Goal: Task Accomplishment & Management: Complete application form

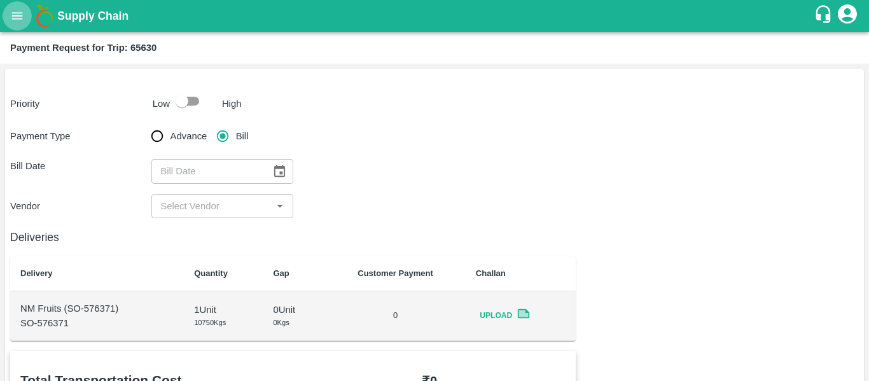
click at [15, 11] on icon "open drawer" at bounding box center [17, 16] width 14 height 14
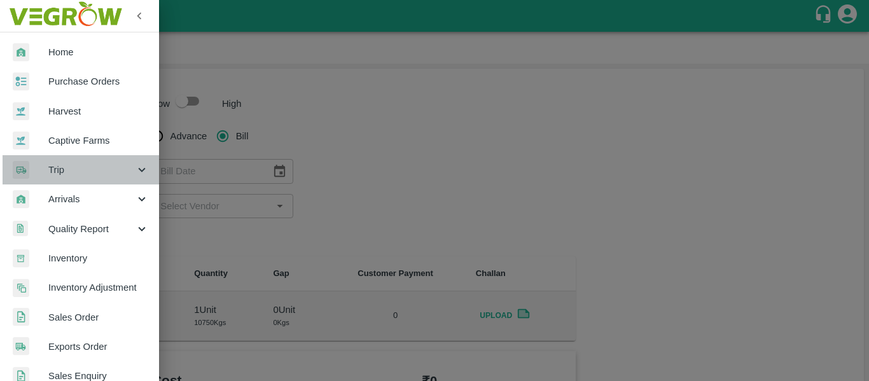
click at [126, 167] on span "Trip" at bounding box center [91, 170] width 87 height 14
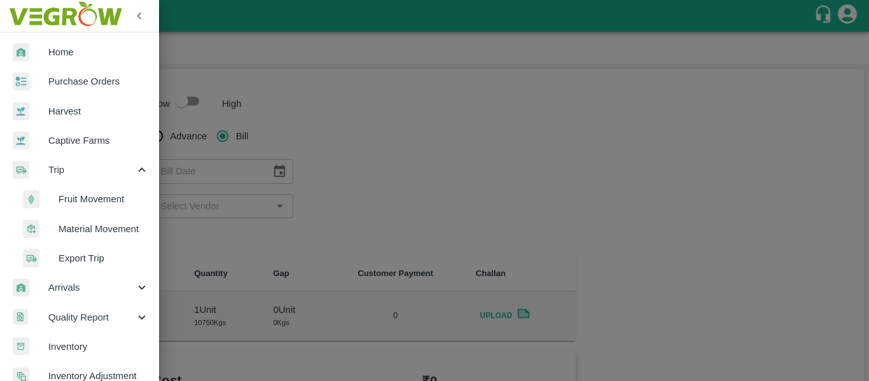
click at [107, 202] on span "Fruit Movement" at bounding box center [104, 199] width 90 height 14
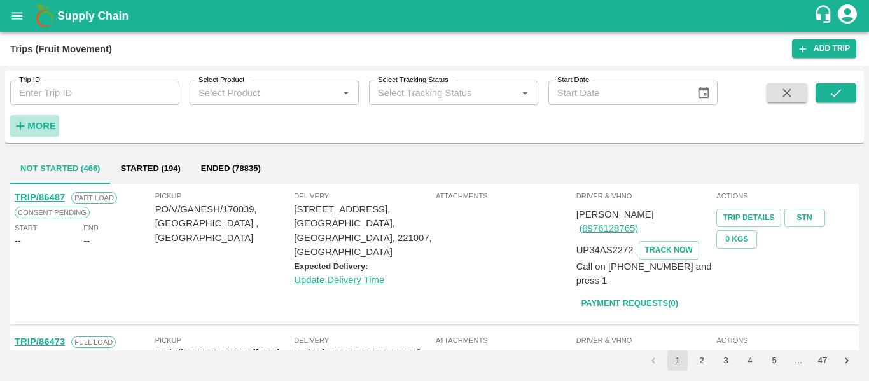
click at [41, 119] on h6 "More" at bounding box center [41, 126] width 29 height 17
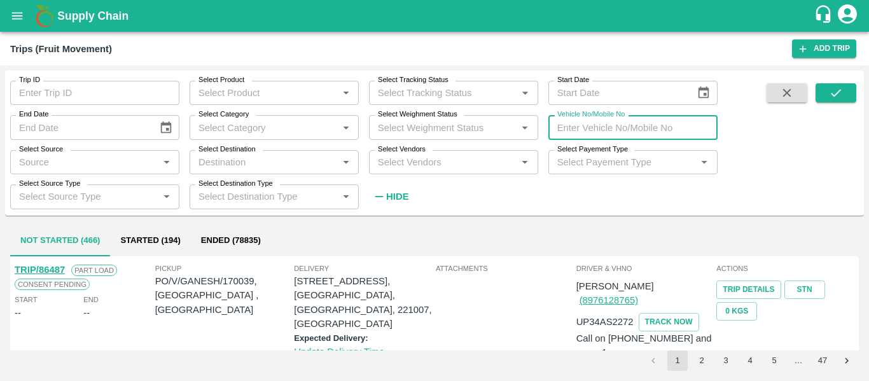
click at [581, 128] on input "Vehicle No/Mobile No" at bounding box center [632, 127] width 169 height 24
type input "9075"
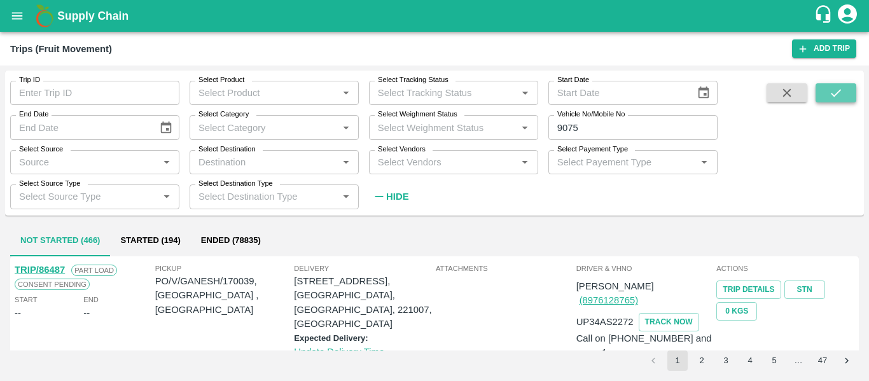
click at [831, 94] on icon "submit" at bounding box center [836, 93] width 10 height 8
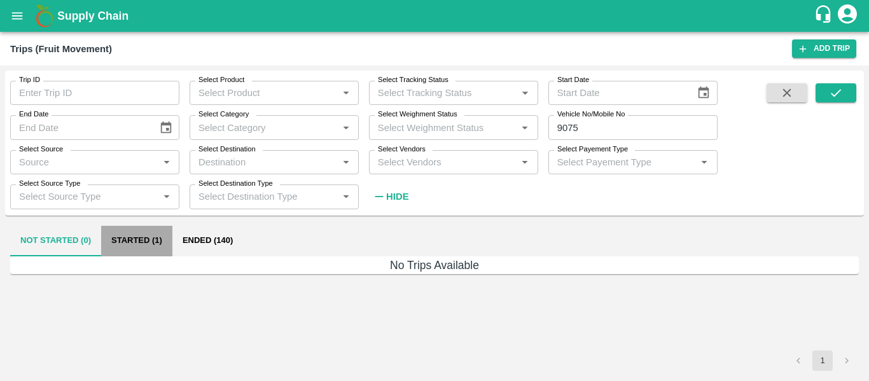
click at [141, 240] on button "Started (1)" at bounding box center [136, 241] width 71 height 31
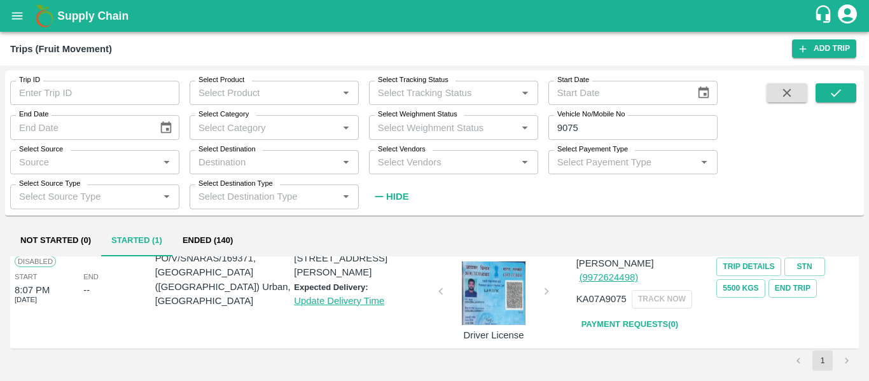
scroll to position [25, 0]
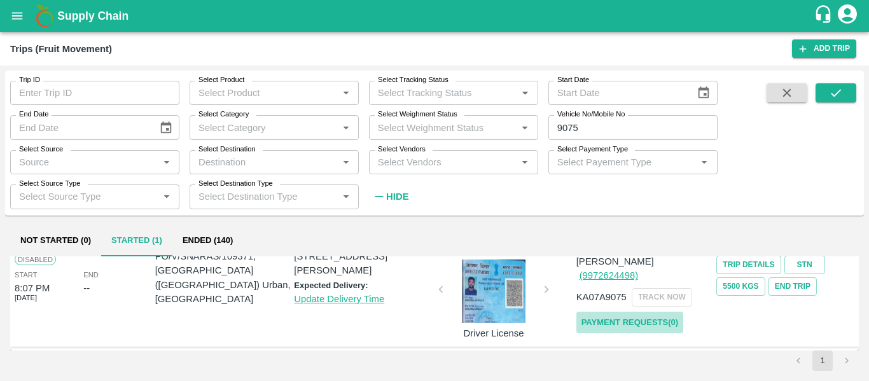
click at [607, 312] on link "Payment Requests( 0 )" at bounding box center [629, 323] width 107 height 22
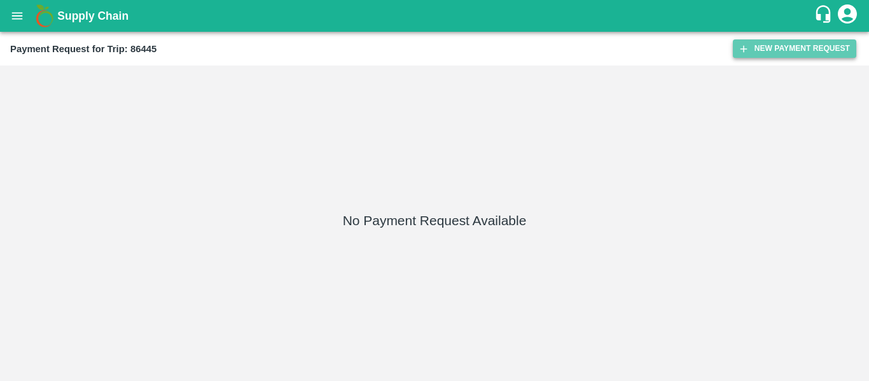
click at [759, 56] on button "New Payment Request" at bounding box center [794, 48] width 123 height 18
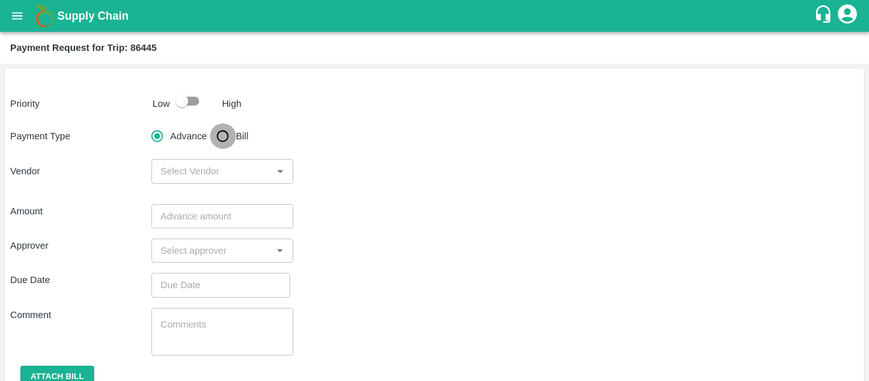
click at [215, 143] on input "Bill" at bounding box center [222, 135] width 25 height 25
radio input "true"
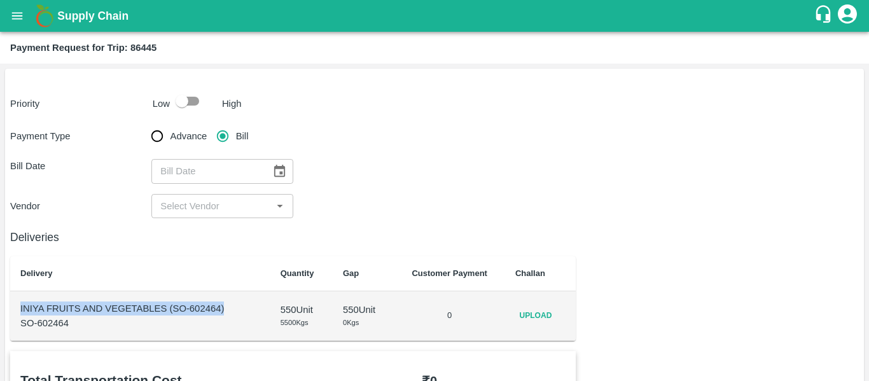
drag, startPoint x: 237, startPoint y: 311, endPoint x: 14, endPoint y: 302, distance: 222.9
click at [14, 302] on td "INIYA FRUITS AND VEGETABLES (SO-602464) SO-602464" at bounding box center [140, 316] width 260 height 50
copy p "INIYA FRUITS AND VEGETABLES (SO-602464)"
click at [20, 20] on icon "open drawer" at bounding box center [17, 16] width 14 height 14
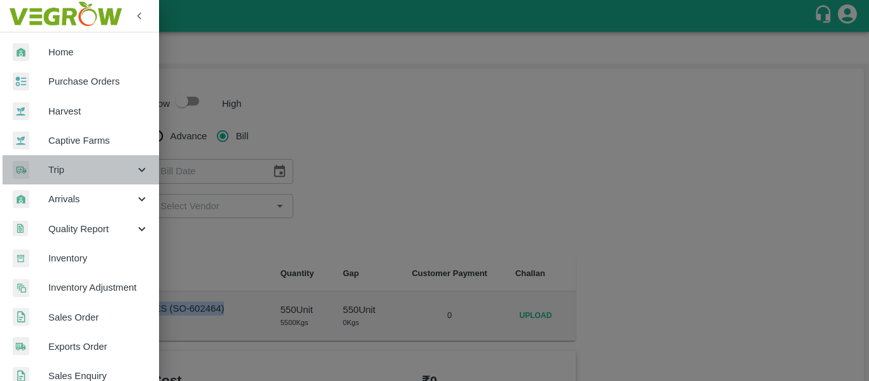
click at [123, 158] on div "Trip" at bounding box center [79, 169] width 159 height 29
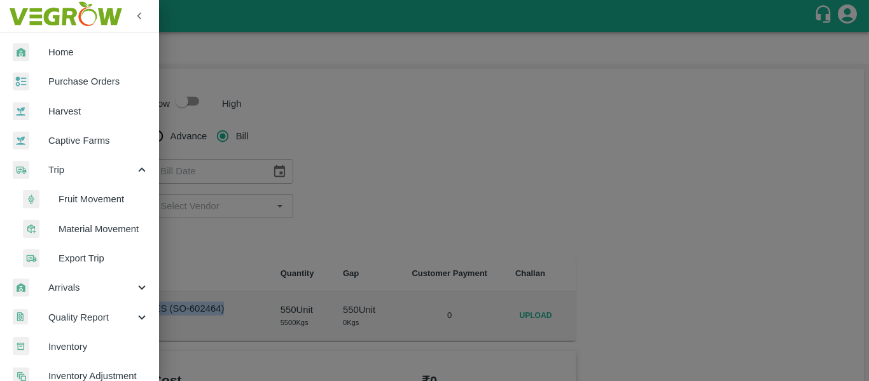
click at [103, 195] on span "Fruit Movement" at bounding box center [104, 199] width 90 height 14
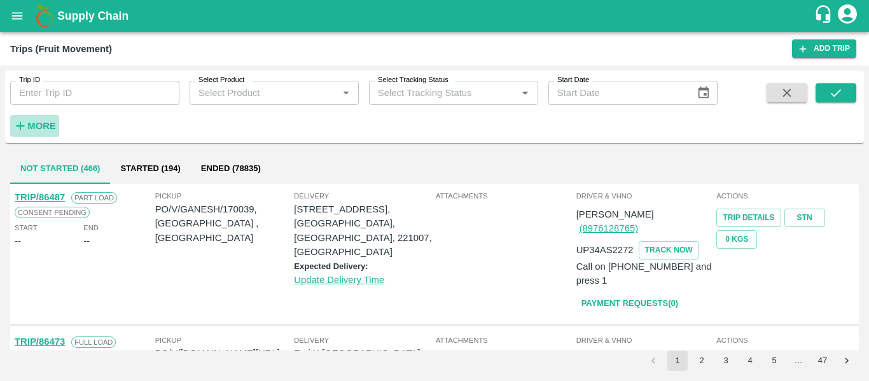
click at [45, 119] on h6 "More" at bounding box center [41, 126] width 29 height 17
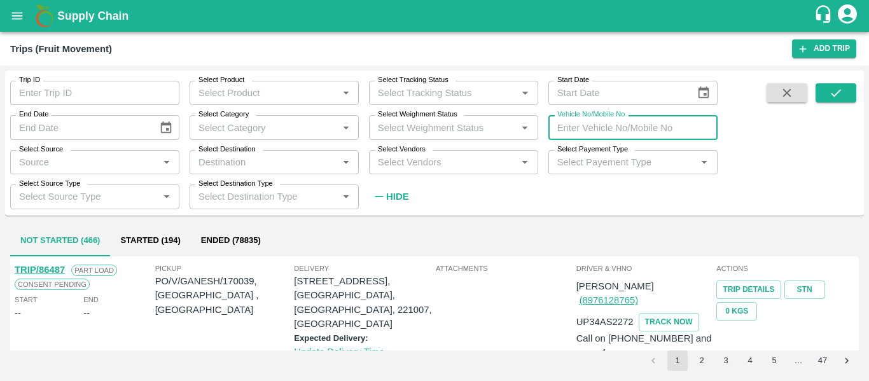
click at [562, 134] on input "Vehicle No/Mobile No" at bounding box center [632, 127] width 169 height 24
type input "2988"
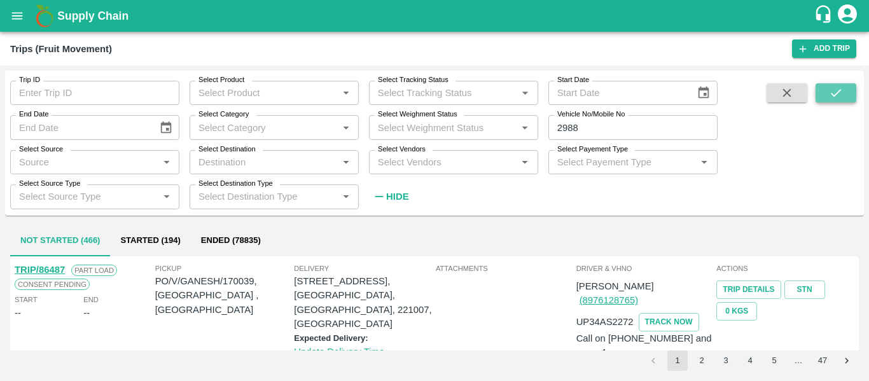
click at [842, 94] on icon "submit" at bounding box center [836, 93] width 14 height 14
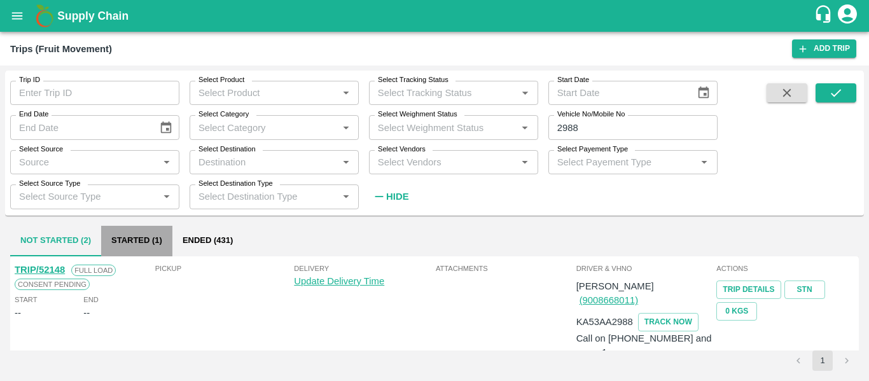
click at [158, 240] on button "Started (1)" at bounding box center [136, 241] width 71 height 31
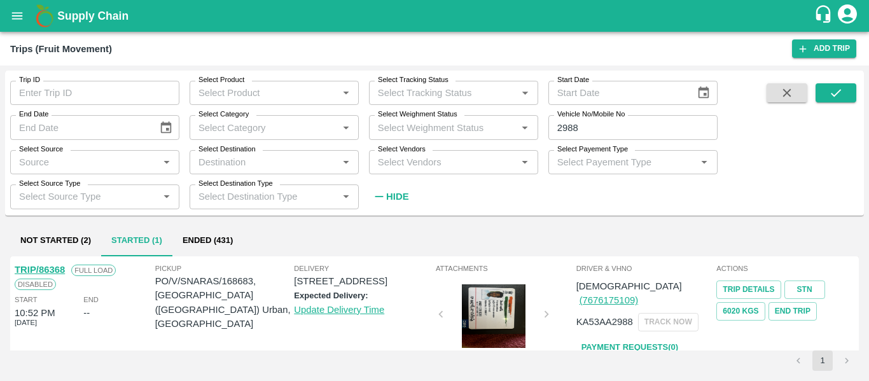
scroll to position [25, 0]
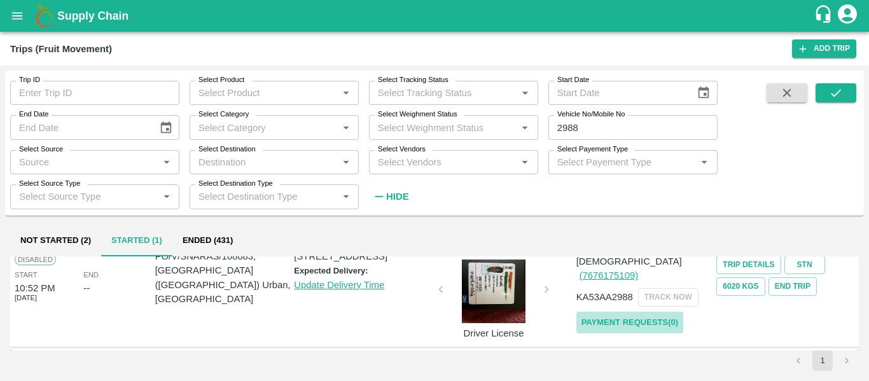
click at [665, 312] on link "Payment Requests( 0 )" at bounding box center [629, 323] width 107 height 22
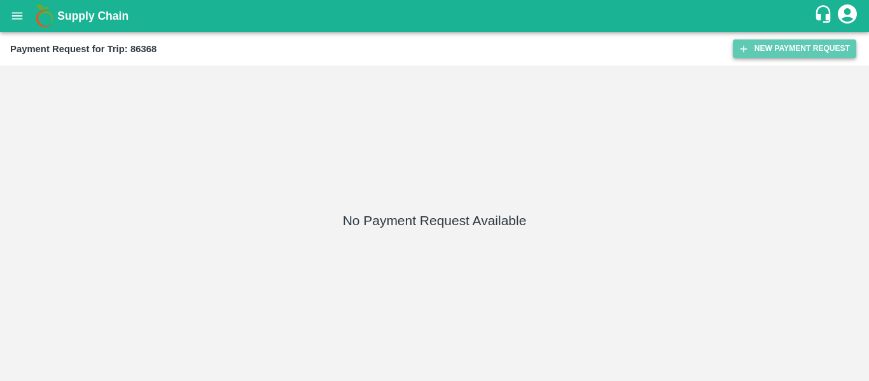
click at [788, 52] on button "New Payment Request" at bounding box center [794, 48] width 123 height 18
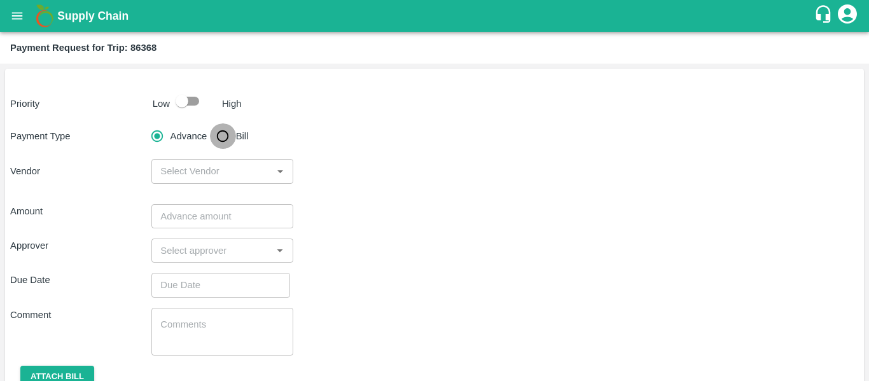
click at [219, 134] on input "Bill" at bounding box center [222, 135] width 25 height 25
radio input "true"
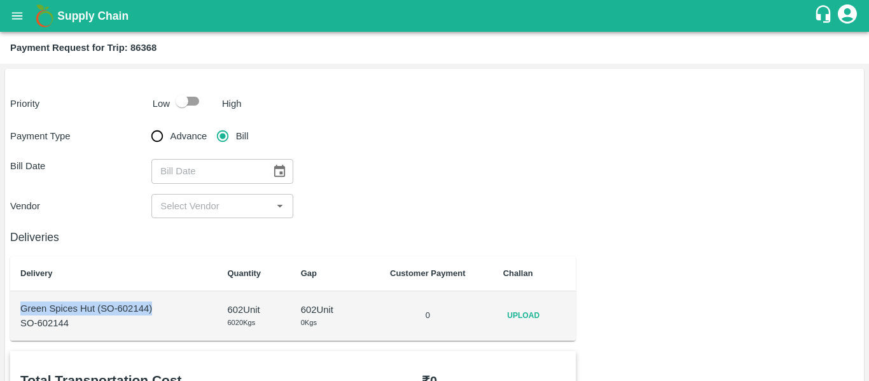
drag, startPoint x: 157, startPoint y: 312, endPoint x: 11, endPoint y: 305, distance: 145.9
click at [11, 305] on td "Green Spices Hut (SO-602144) SO-602144" at bounding box center [113, 316] width 207 height 50
copy p "Green Spices Hut (SO-602144)"
click at [18, 20] on icon "open drawer" at bounding box center [17, 16] width 14 height 14
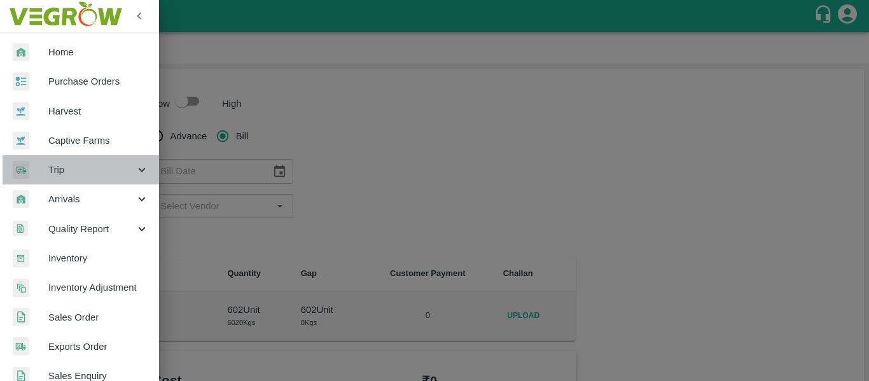
click at [130, 173] on span "Trip" at bounding box center [91, 170] width 87 height 14
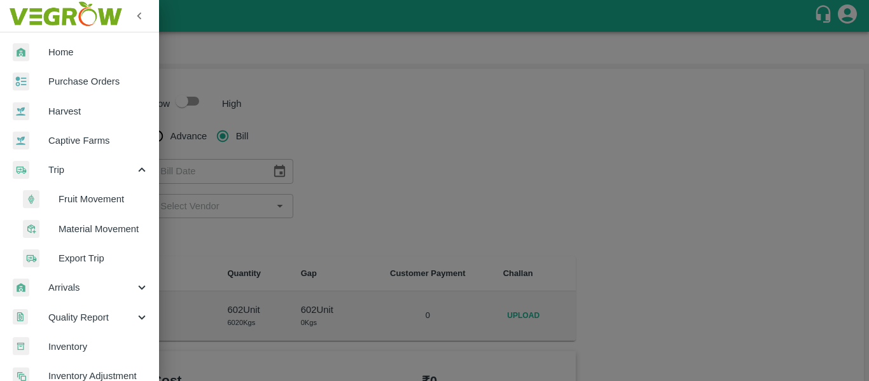
click at [101, 196] on span "Fruit Movement" at bounding box center [104, 199] width 90 height 14
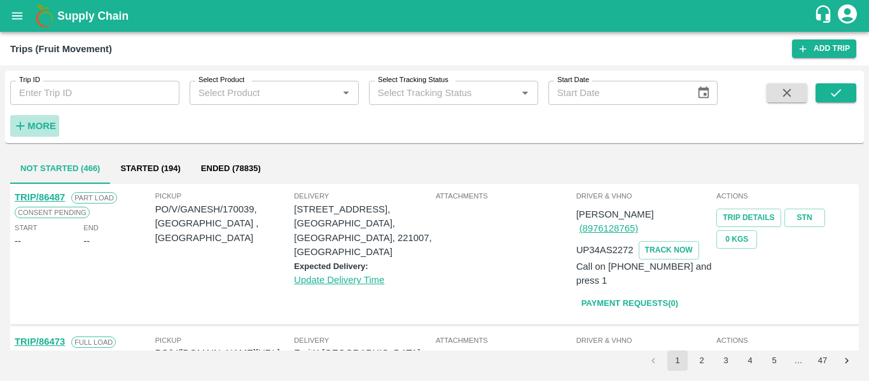
click at [36, 127] on strong "More" at bounding box center [41, 126] width 29 height 10
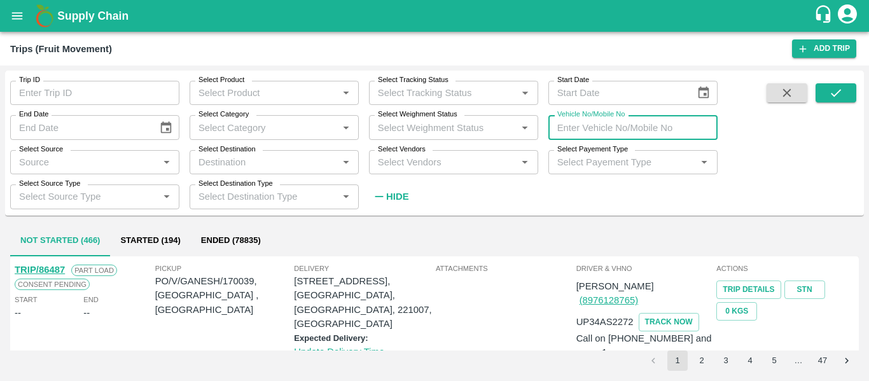
click at [588, 134] on input "Vehicle No/Mobile No" at bounding box center [632, 127] width 169 height 24
type input "9075"
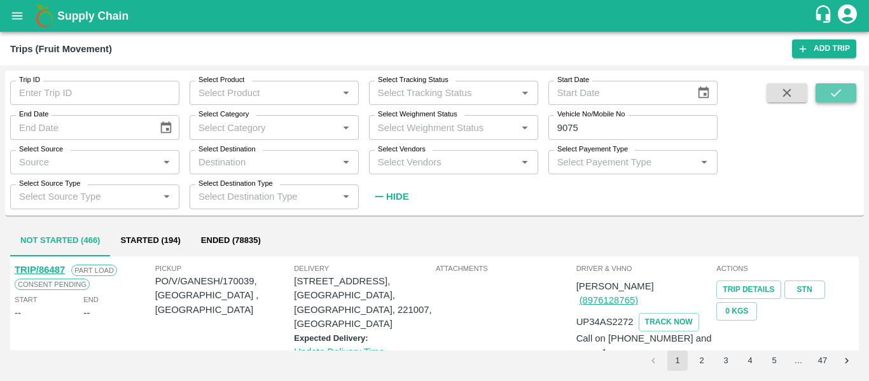
click at [826, 99] on button "submit" at bounding box center [836, 92] width 41 height 19
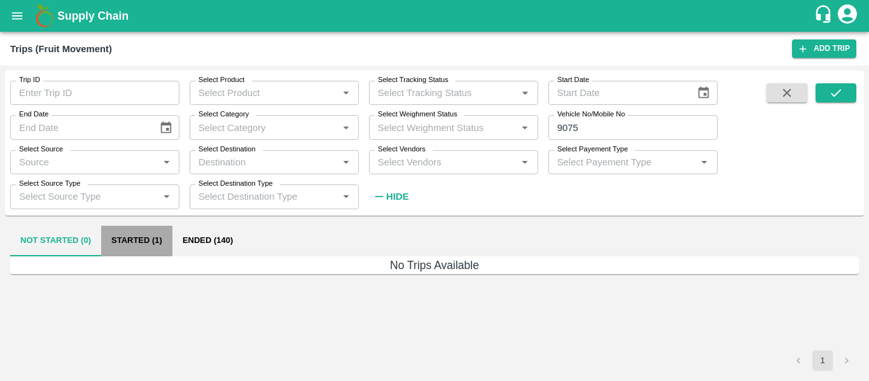
click at [150, 247] on button "Started (1)" at bounding box center [136, 241] width 71 height 31
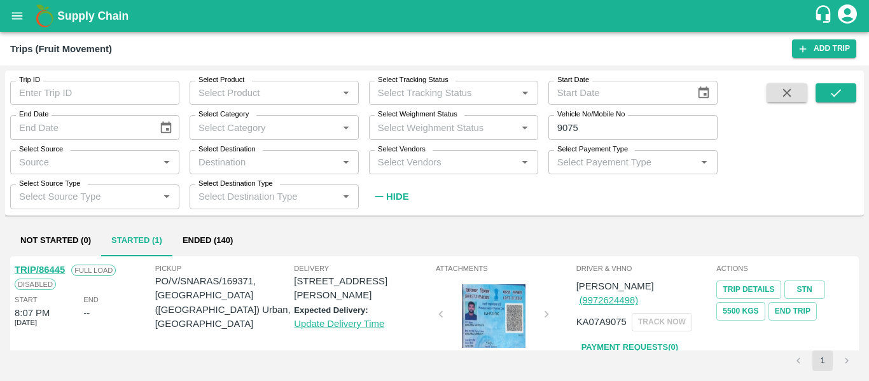
scroll to position [25, 0]
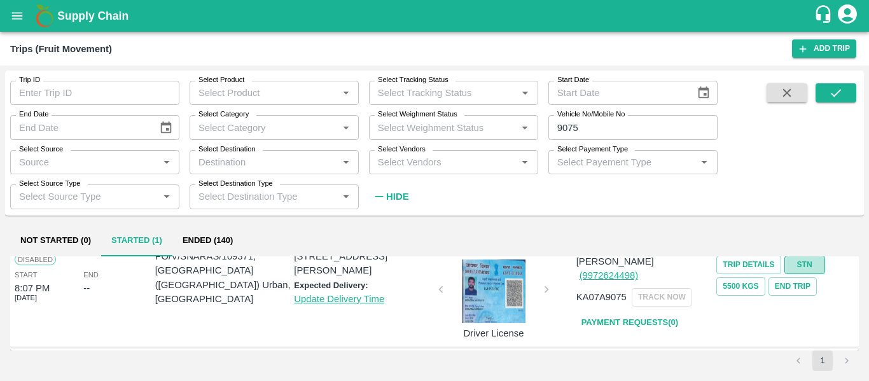
click at [798, 270] on link "STN" at bounding box center [804, 265] width 41 height 18
click at [615, 312] on link "Payment Requests( 0 )" at bounding box center [629, 323] width 107 height 22
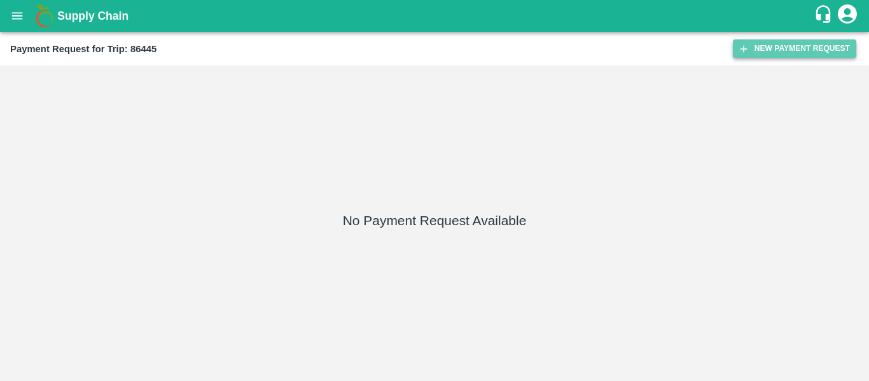
click at [755, 43] on button "New Payment Request" at bounding box center [794, 48] width 123 height 18
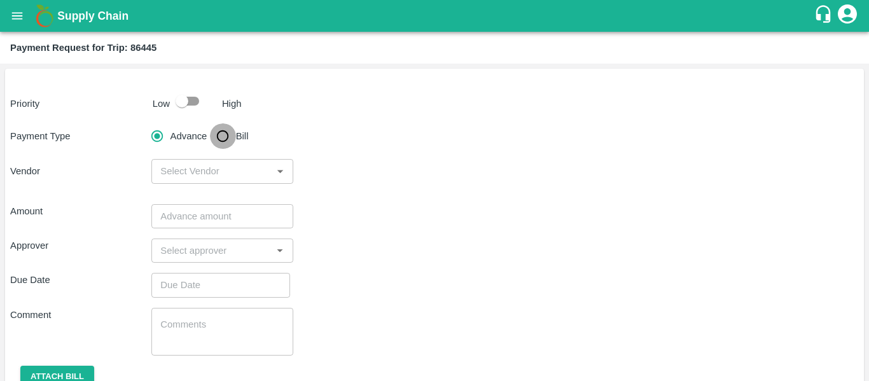
click at [223, 148] on input "Bill" at bounding box center [222, 135] width 25 height 25
radio input "true"
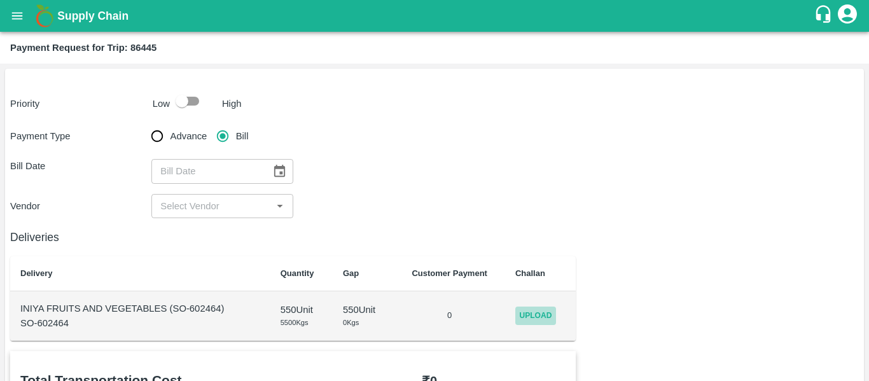
click at [534, 315] on span "Upload" at bounding box center [535, 316] width 41 height 18
click at [0, 0] on input "Upload" at bounding box center [0, 0] width 0 height 0
click at [553, 316] on icon at bounding box center [549, 314] width 12 height 10
click at [282, 210] on icon "Open" at bounding box center [280, 206] width 14 height 14
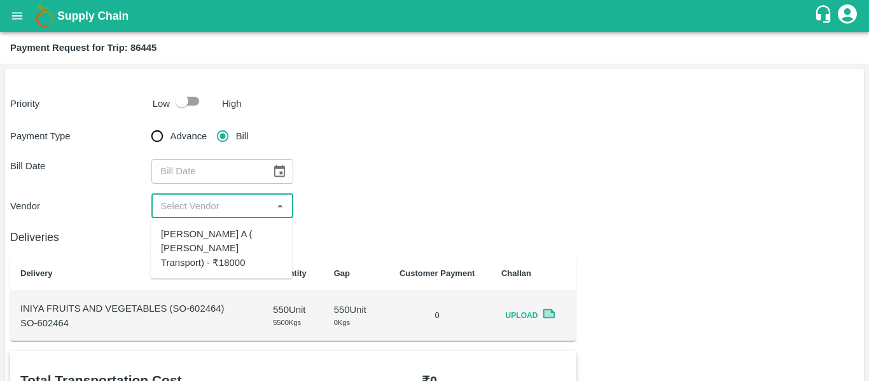
click at [264, 220] on ul "[PERSON_NAME] A ( [PERSON_NAME] Transport) - ₹18000" at bounding box center [221, 248] width 141 height 60
click at [251, 237] on div "[PERSON_NAME] A ( [PERSON_NAME] Transport) - ₹18000" at bounding box center [221, 248] width 121 height 43
type input "[PERSON_NAME] A ( [PERSON_NAME] Transport) - ₹18000"
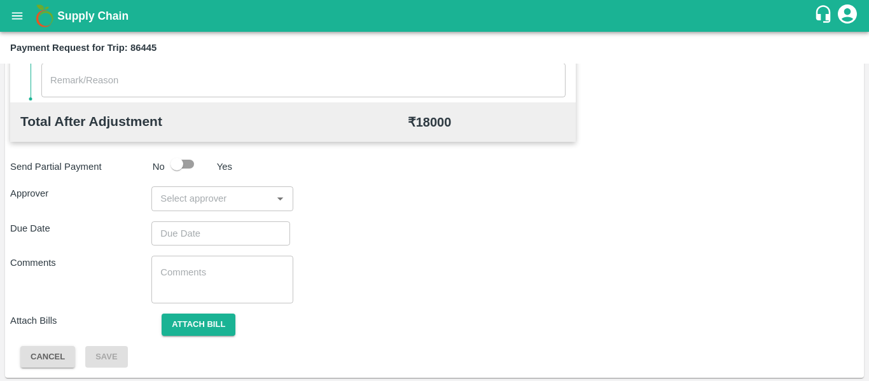
scroll to position [599, 0]
